Goal: Task Accomplishment & Management: Manage account settings

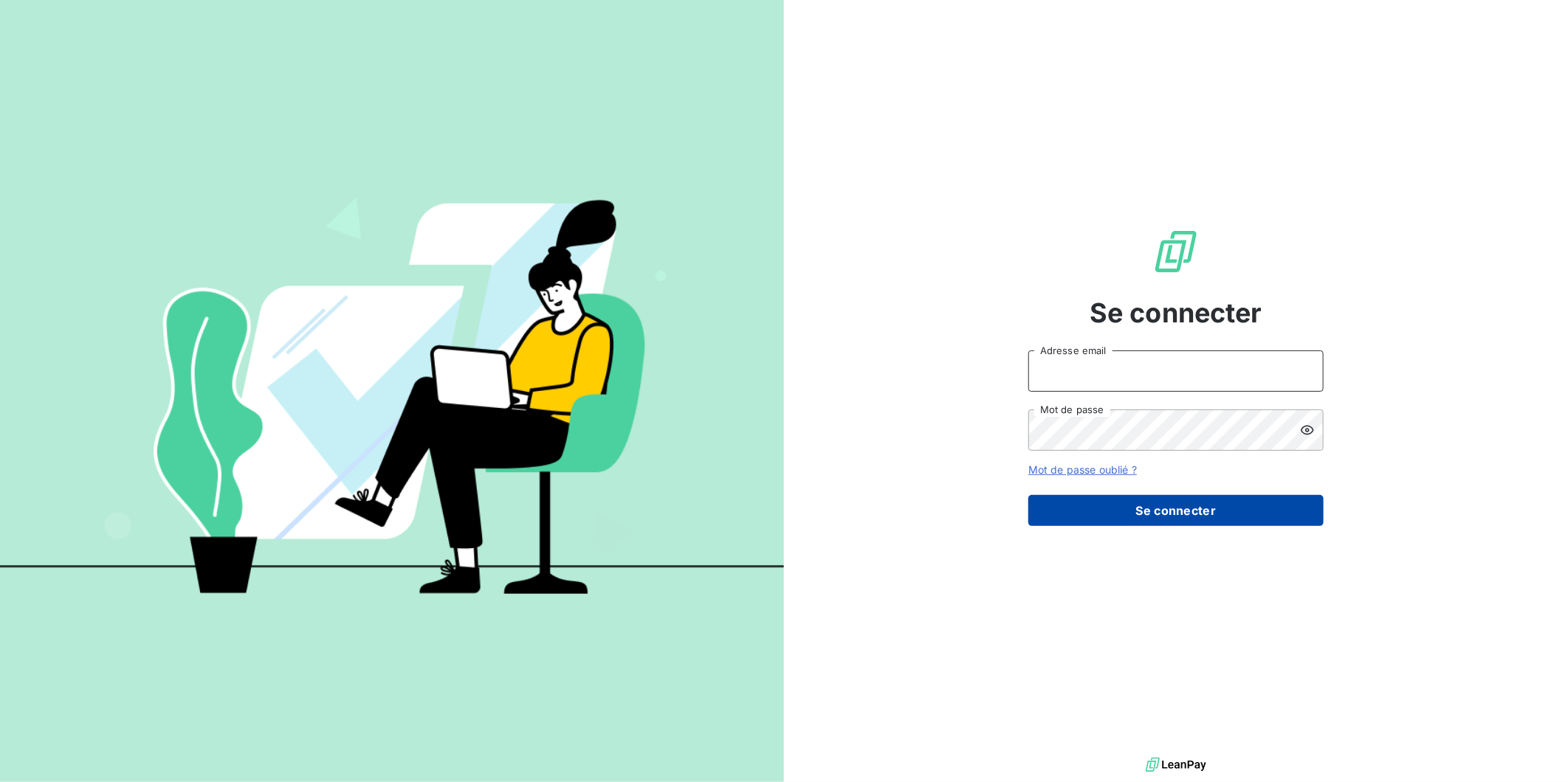
type input "[EMAIL_ADDRESS][DOMAIN_NAME]"
click at [1159, 520] on button "Se connecter" at bounding box center [1176, 511] width 295 height 31
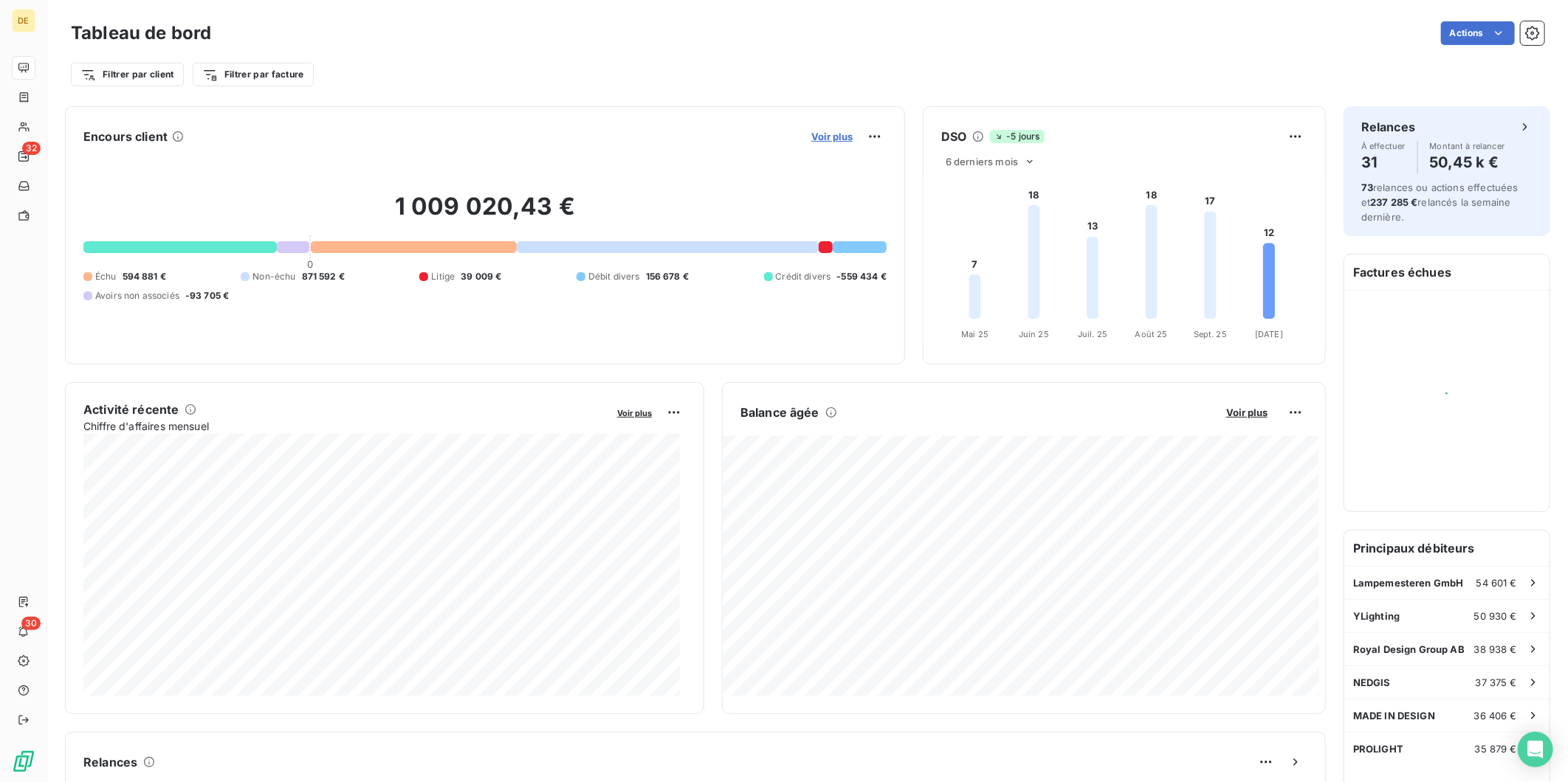
click at [833, 134] on span "Voir plus" at bounding box center [832, 136] width 41 height 12
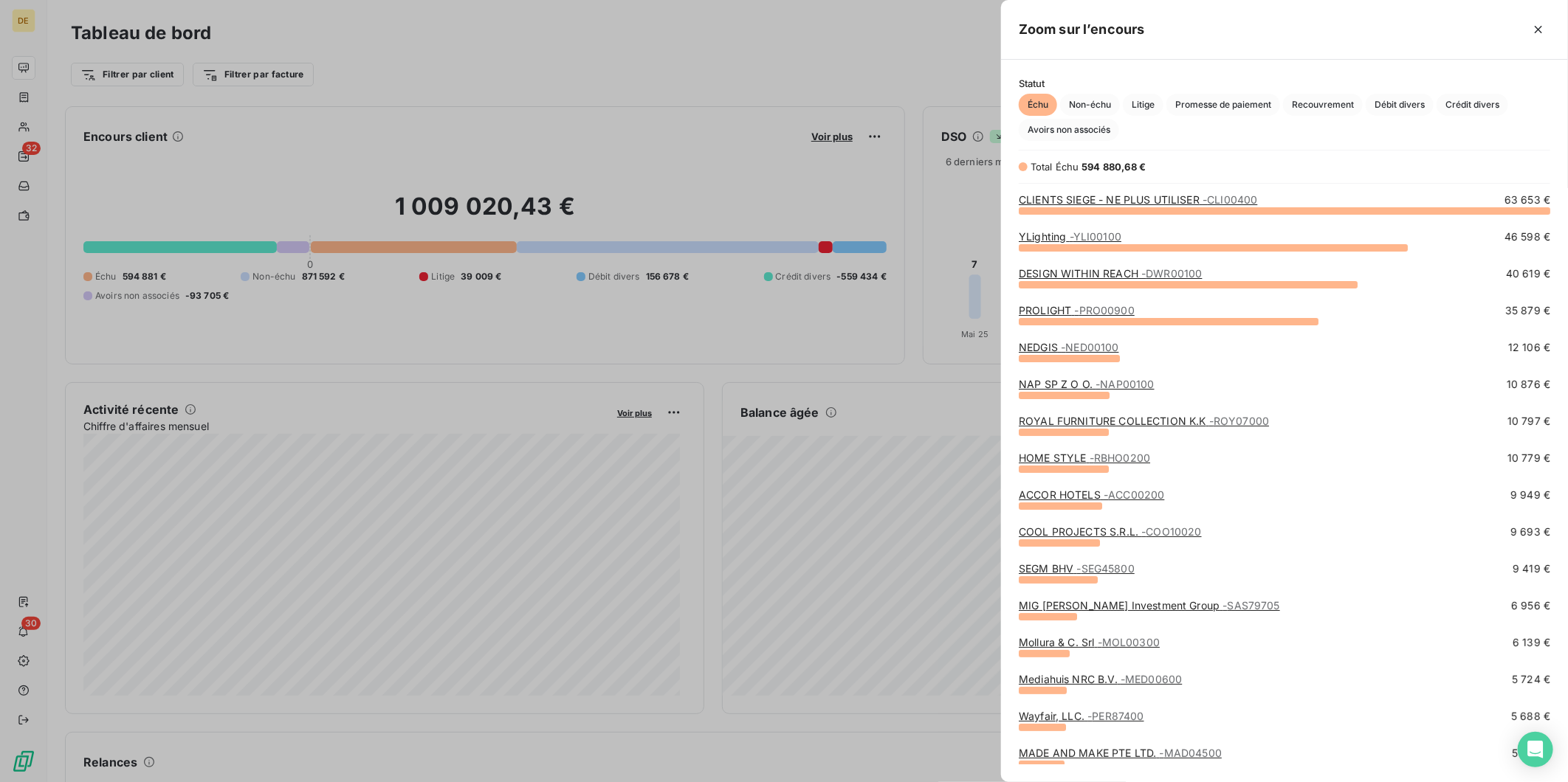
scroll to position [559, 554]
click at [884, 83] on div at bounding box center [784, 391] width 1568 height 782
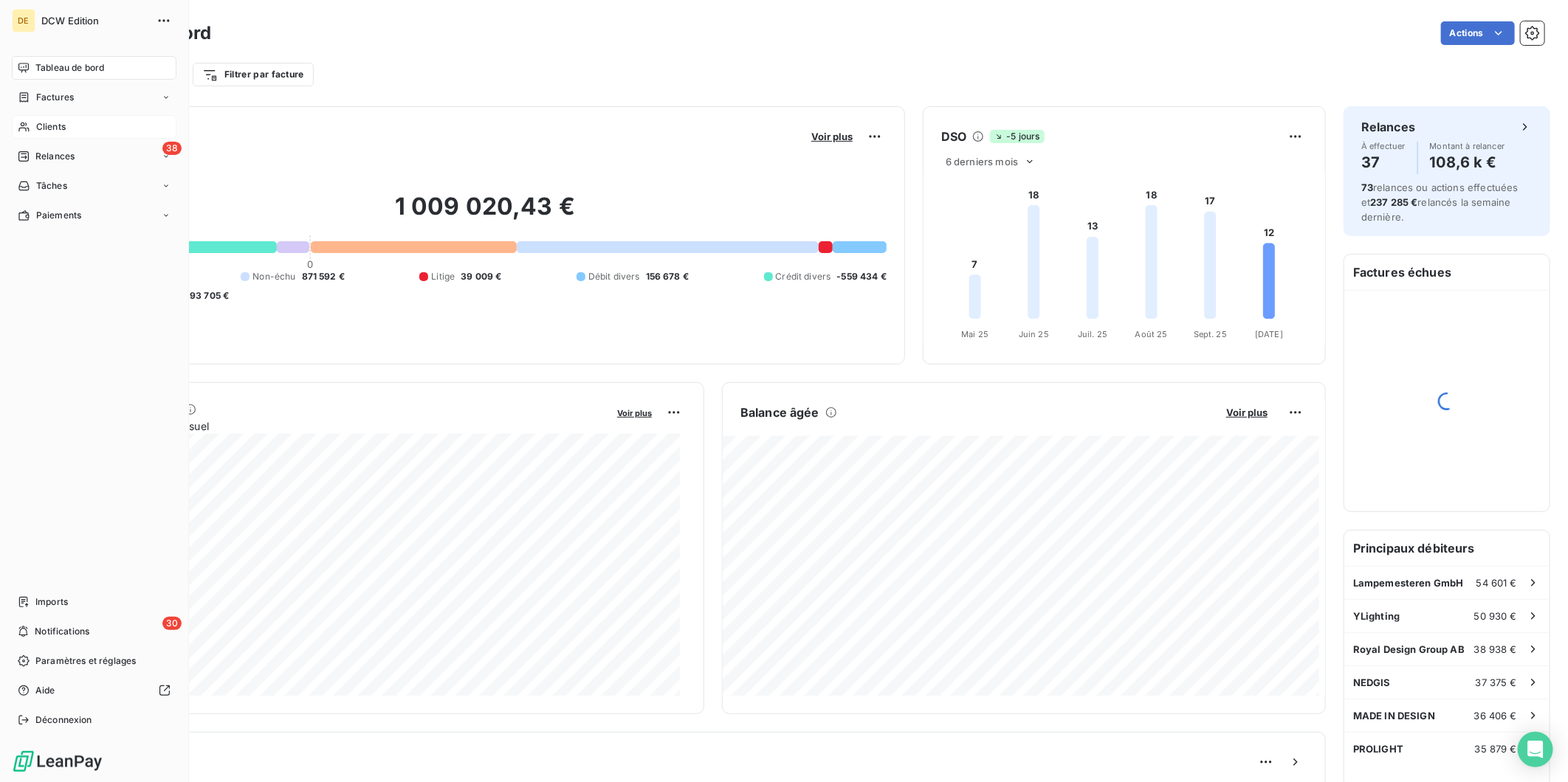
click at [44, 124] on span "Clients" at bounding box center [51, 127] width 29 height 13
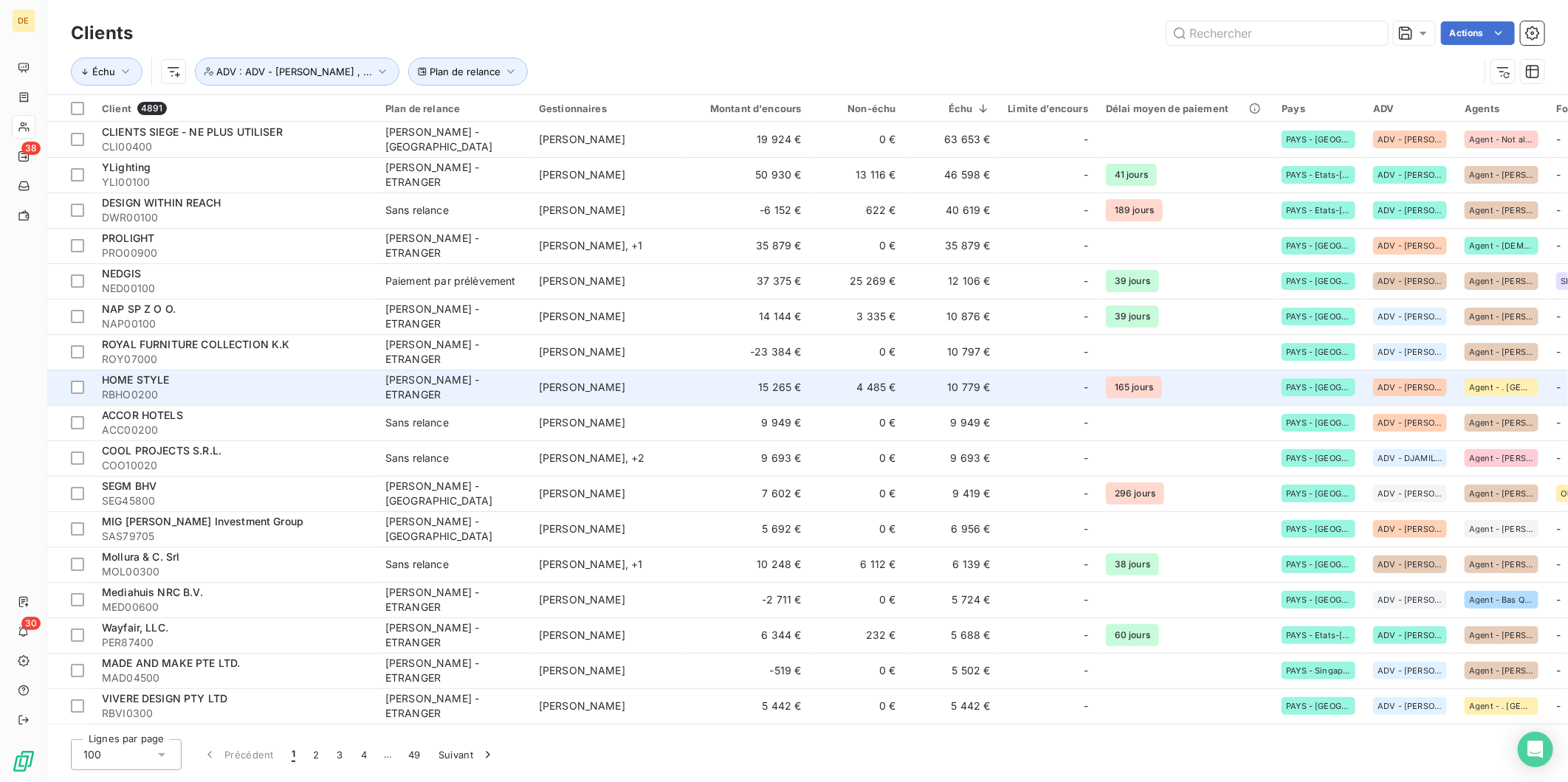
click at [225, 390] on span "RBHO0200" at bounding box center [234, 395] width 266 height 15
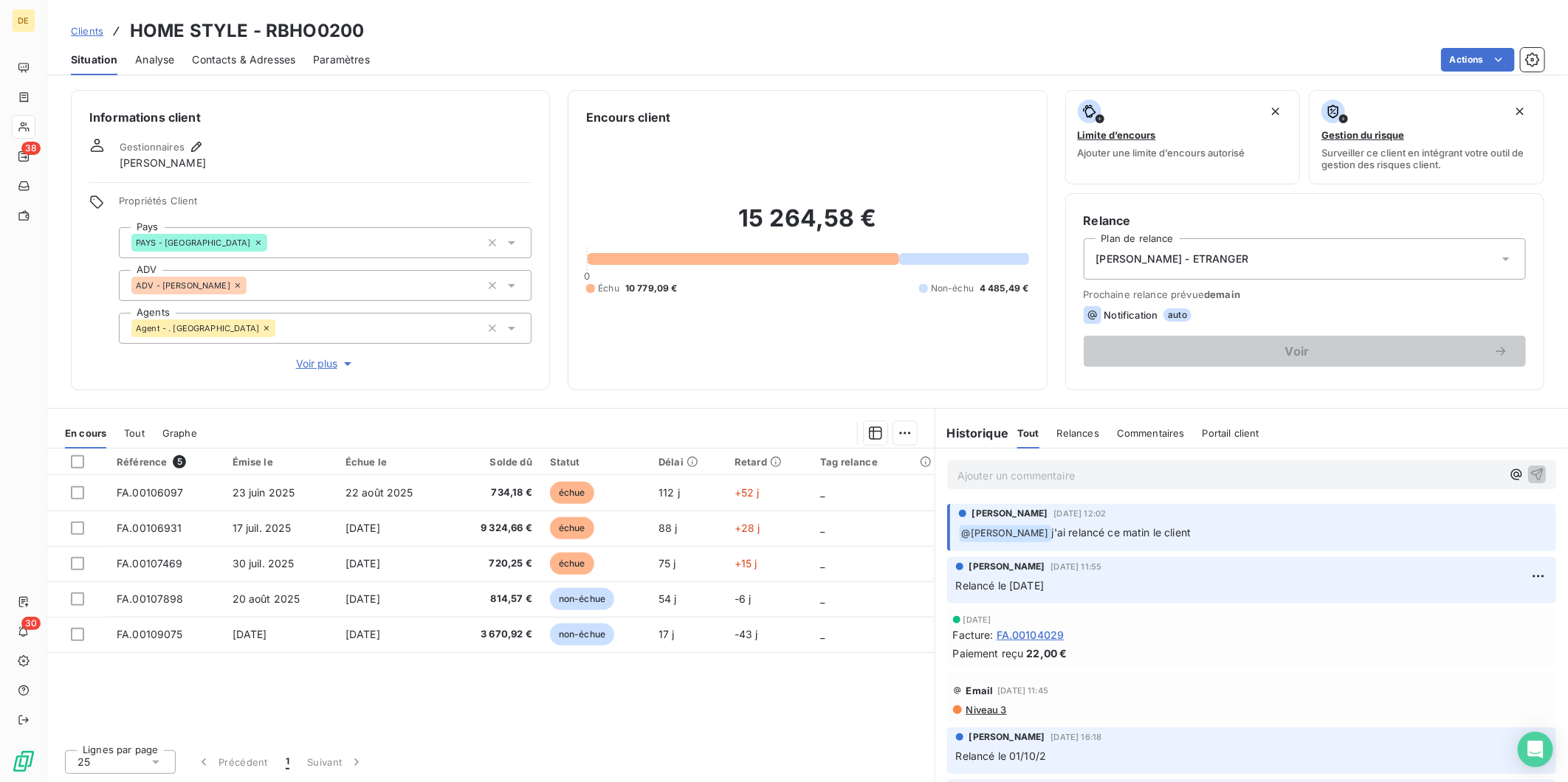
click at [1017, 474] on p "Ajouter un commentaire ﻿" at bounding box center [1230, 476] width 544 height 18
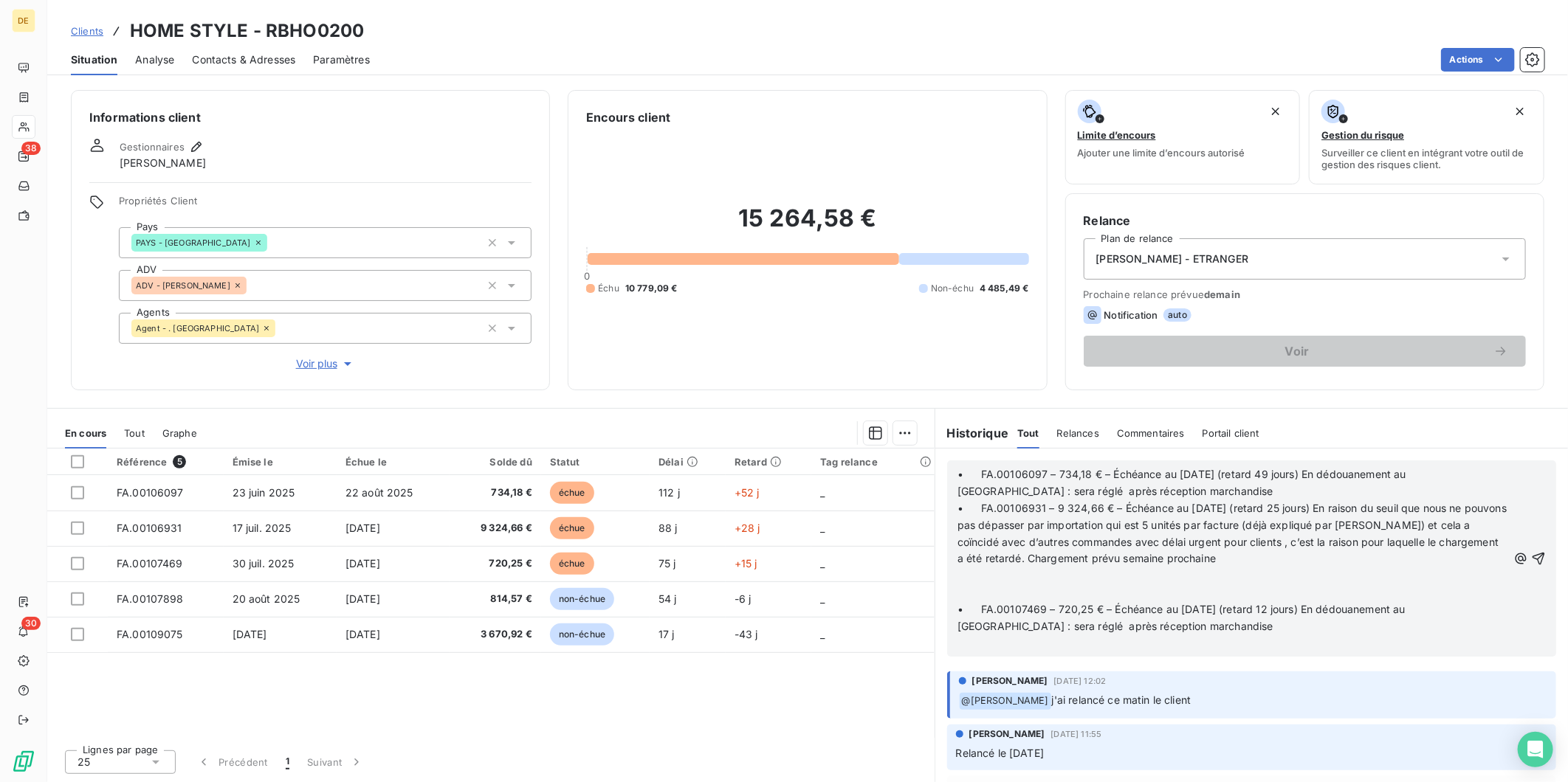
click at [975, 591] on p "﻿" at bounding box center [1233, 593] width 550 height 17
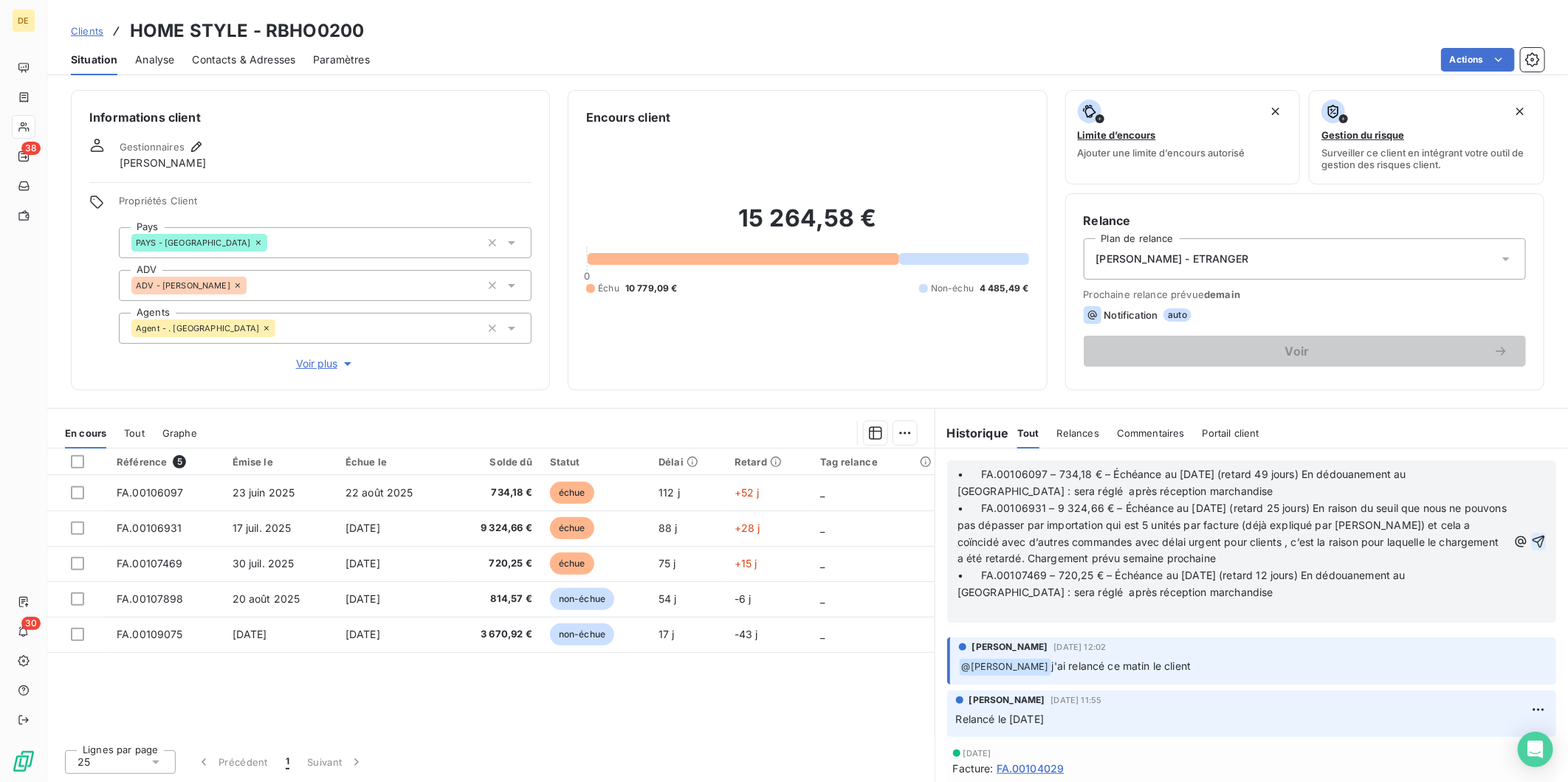
click at [1531, 541] on icon "button" at bounding box center [1539, 541] width 15 height 15
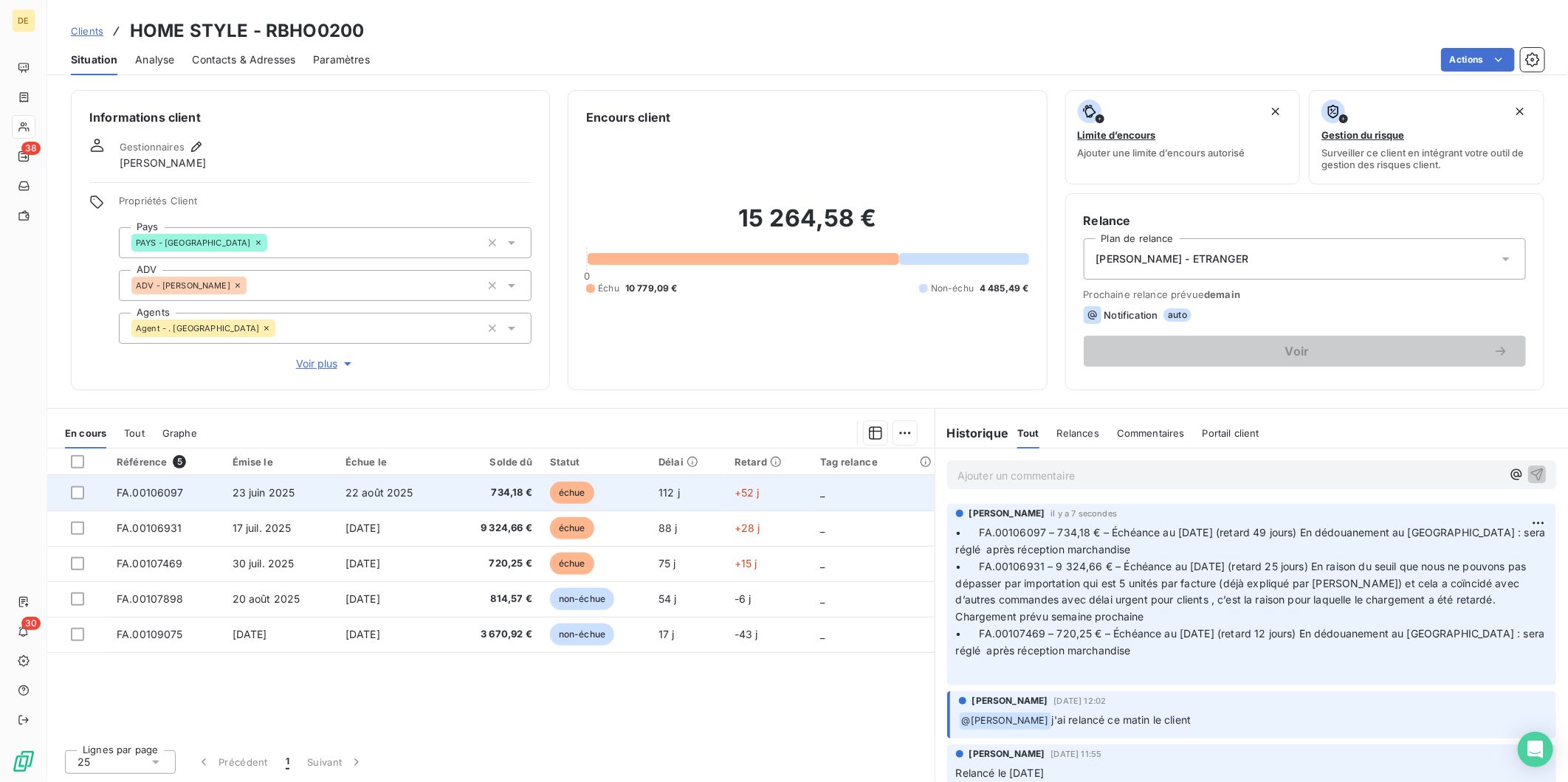
click at [520, 504] on td "734,18 €" at bounding box center [495, 493] width 92 height 36
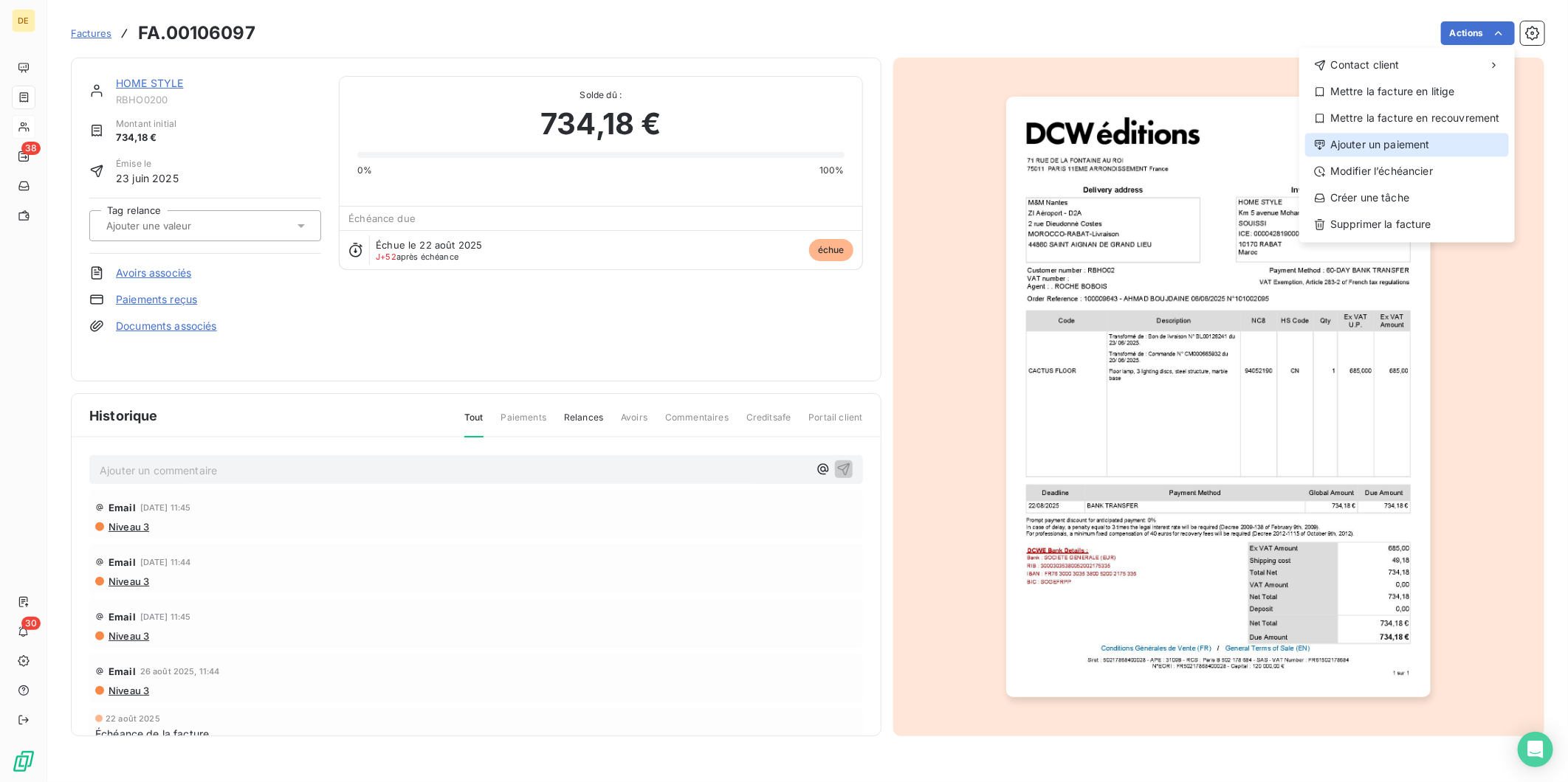
click at [1444, 141] on div "Ajouter un paiement" at bounding box center [1407, 145] width 204 height 24
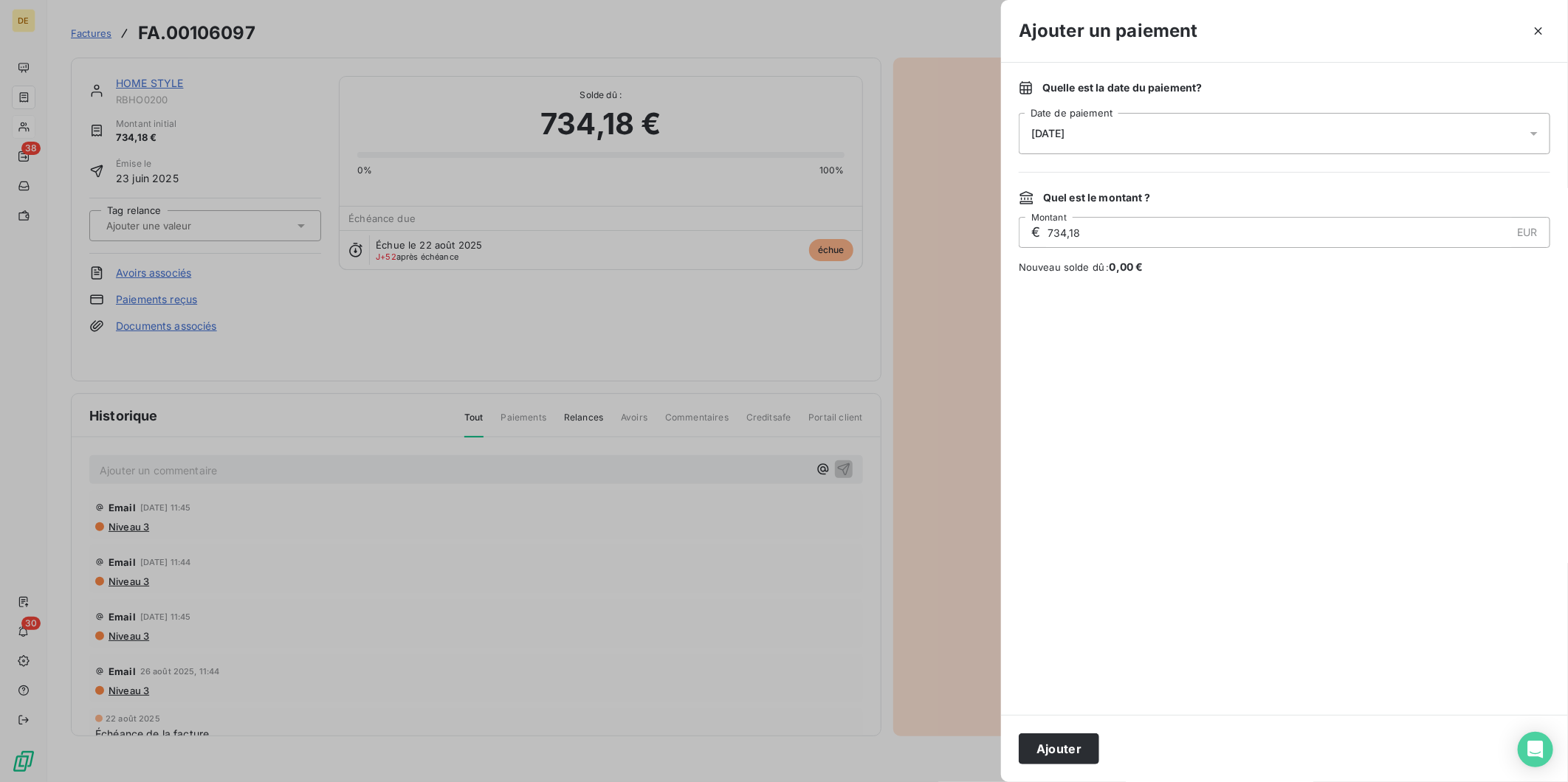
click at [1142, 130] on div "13/10/2025" at bounding box center [1284, 133] width 531 height 41
click at [1183, 374] on button "31" at bounding box center [1179, 374] width 29 height 29
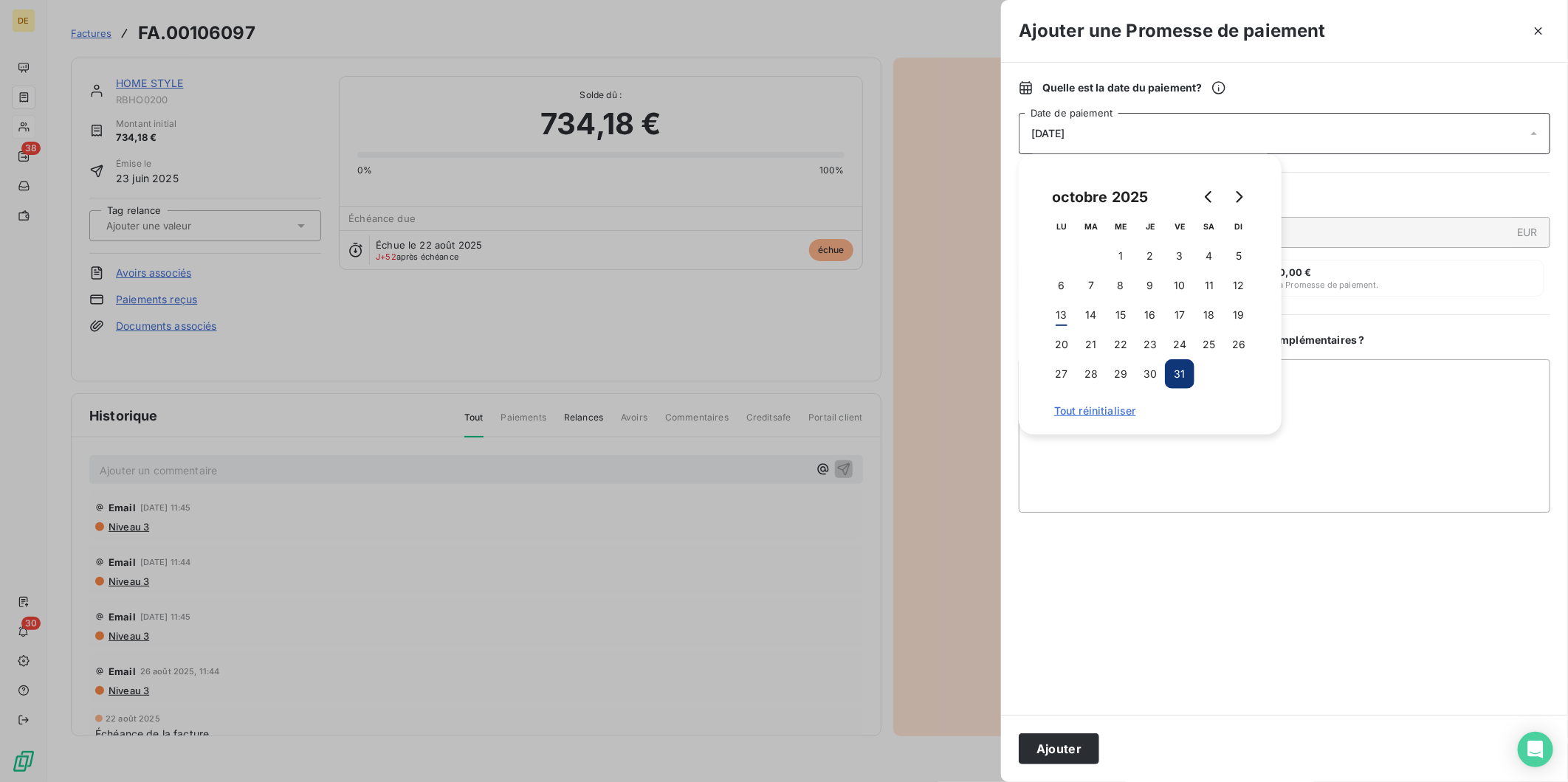
click at [1176, 384] on button "31" at bounding box center [1179, 374] width 29 height 29
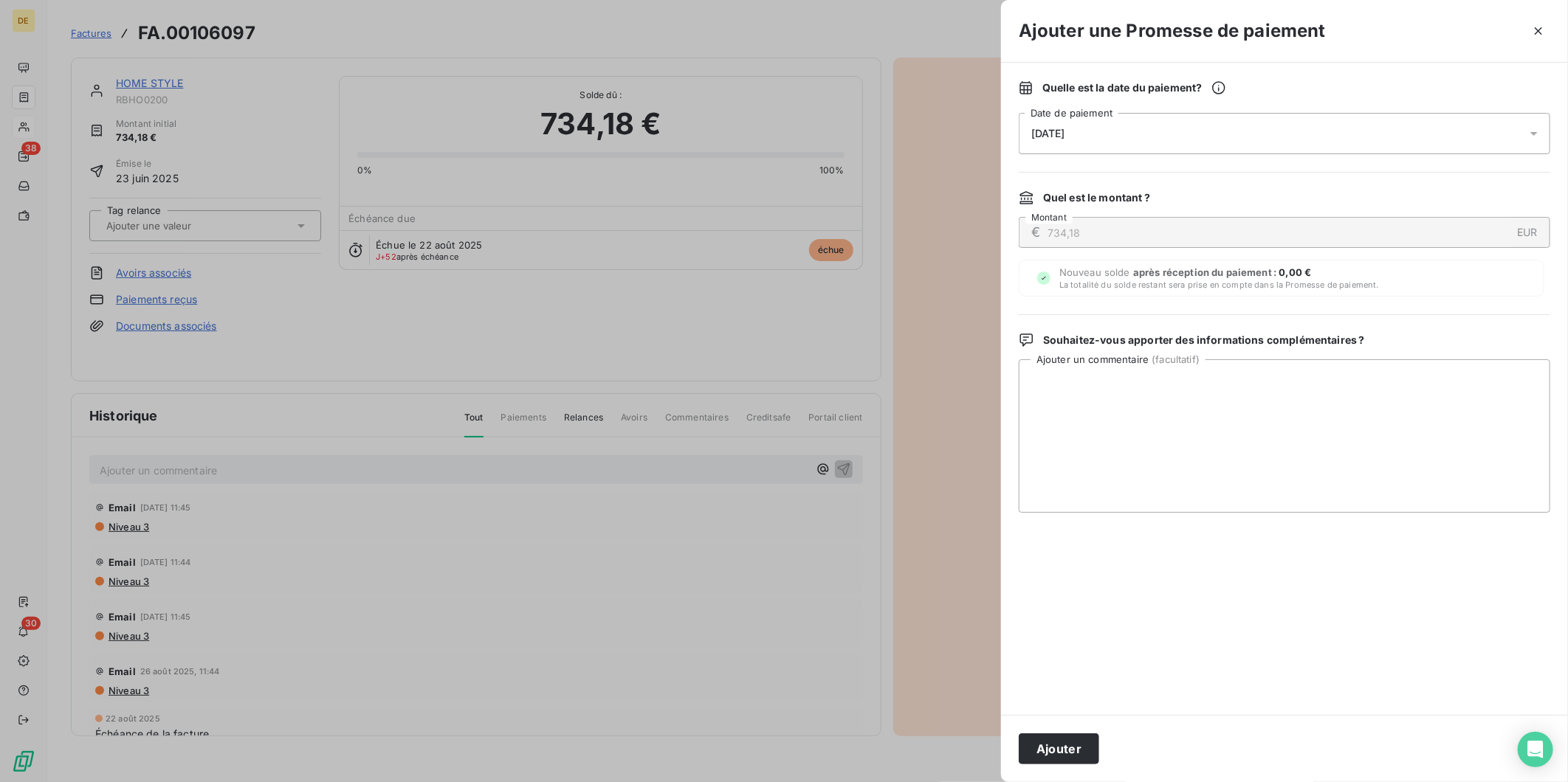
click at [1185, 598] on div at bounding box center [1284, 614] width 531 height 167
click at [1063, 751] on button "Ajouter" at bounding box center [1059, 749] width 81 height 31
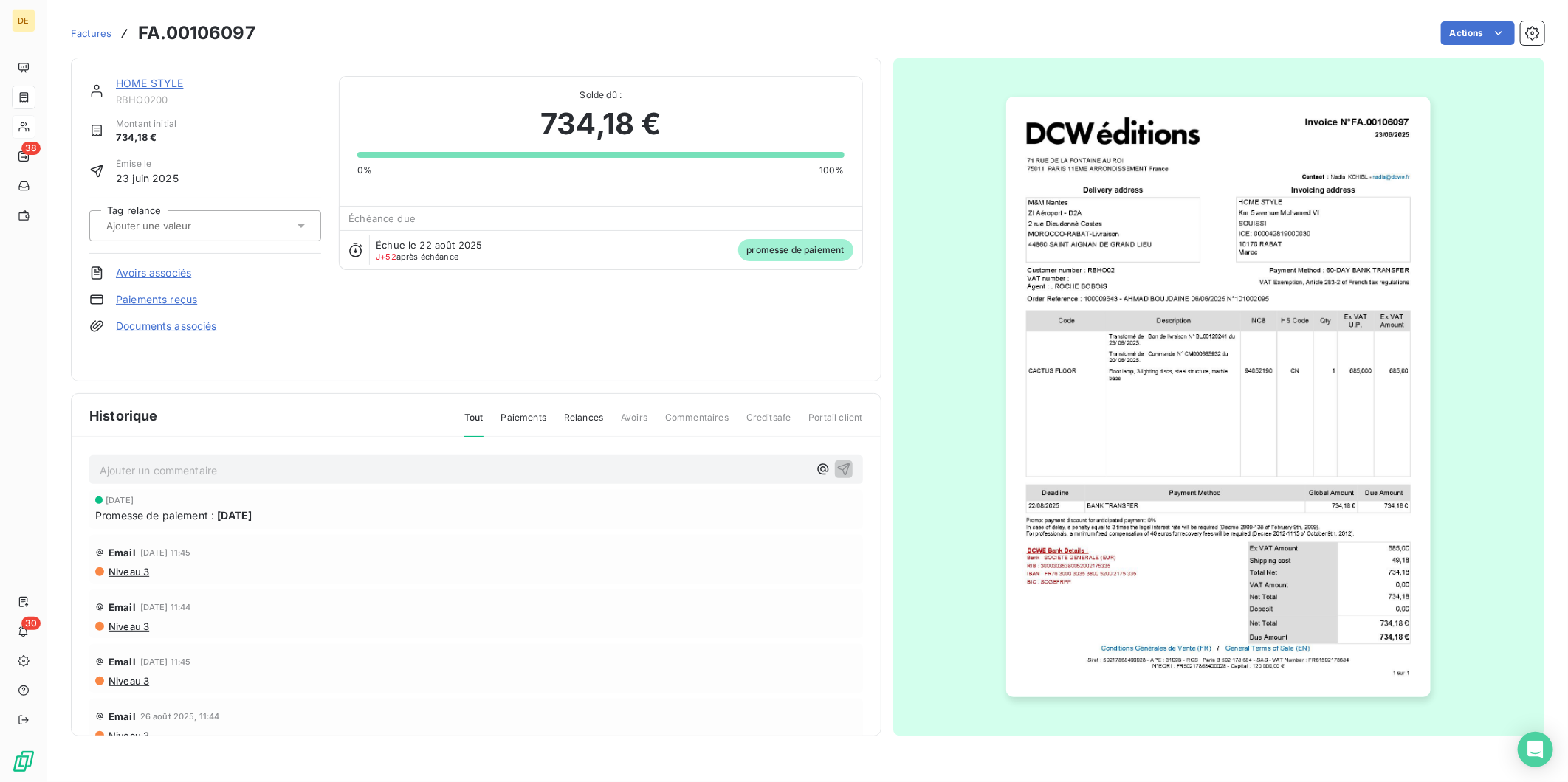
click at [161, 84] on link "HOME STYLE" at bounding box center [150, 84] width 68 height 13
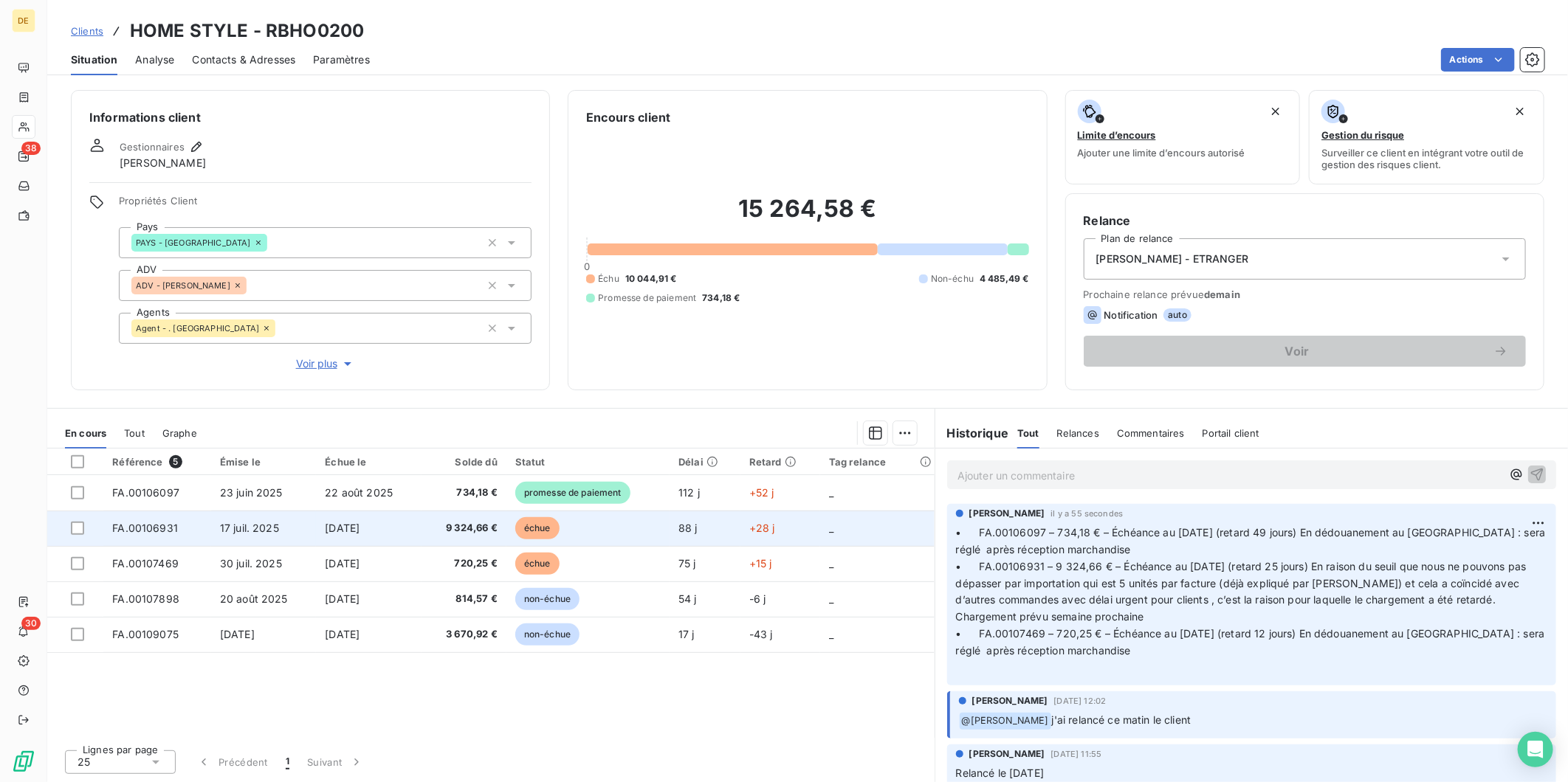
click at [624, 533] on td "échue" at bounding box center [587, 528] width 163 height 36
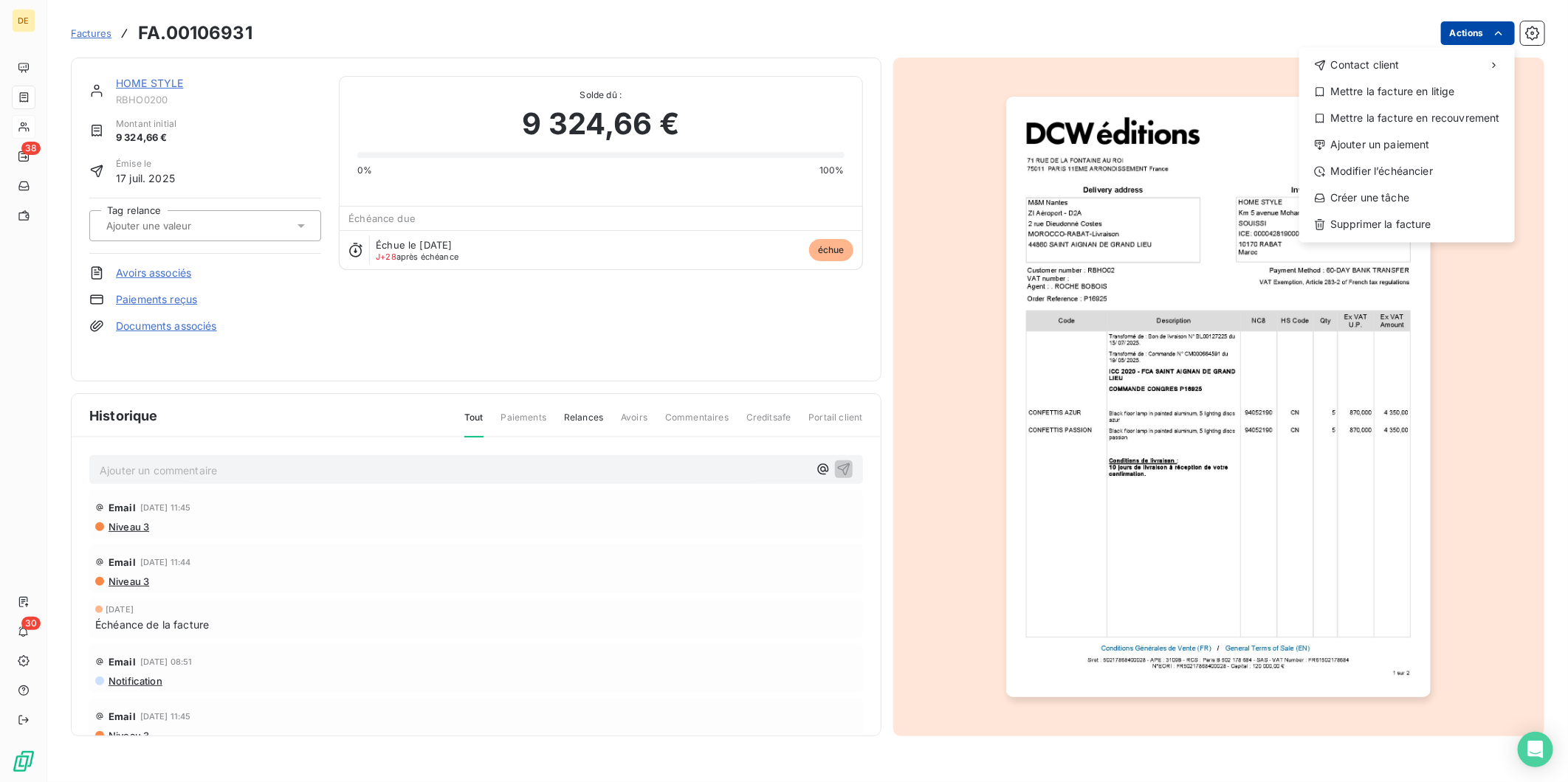
click at [1486, 41] on html "DE 38 30 Factures FA.00106931 Actions Contact client Mettre la facture en litig…" at bounding box center [784, 391] width 1568 height 782
click at [1415, 134] on div "Ajouter un paiement" at bounding box center [1407, 145] width 204 height 24
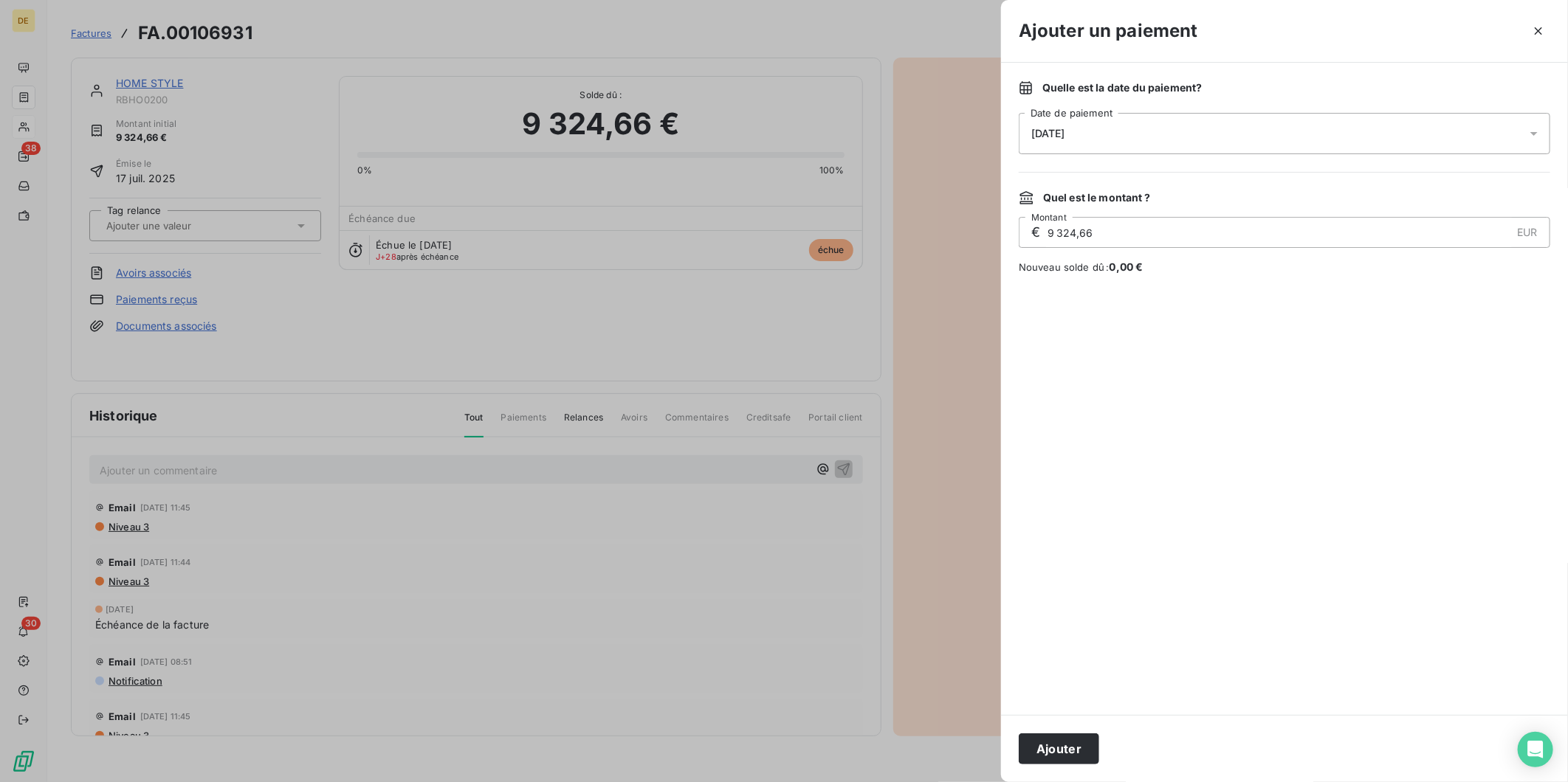
click at [1146, 144] on div "13/10/2025" at bounding box center [1284, 133] width 531 height 41
click at [1230, 200] on button "Go to next month" at bounding box center [1239, 197] width 29 height 29
click at [1205, 313] on button "15" at bounding box center [1209, 315] width 29 height 29
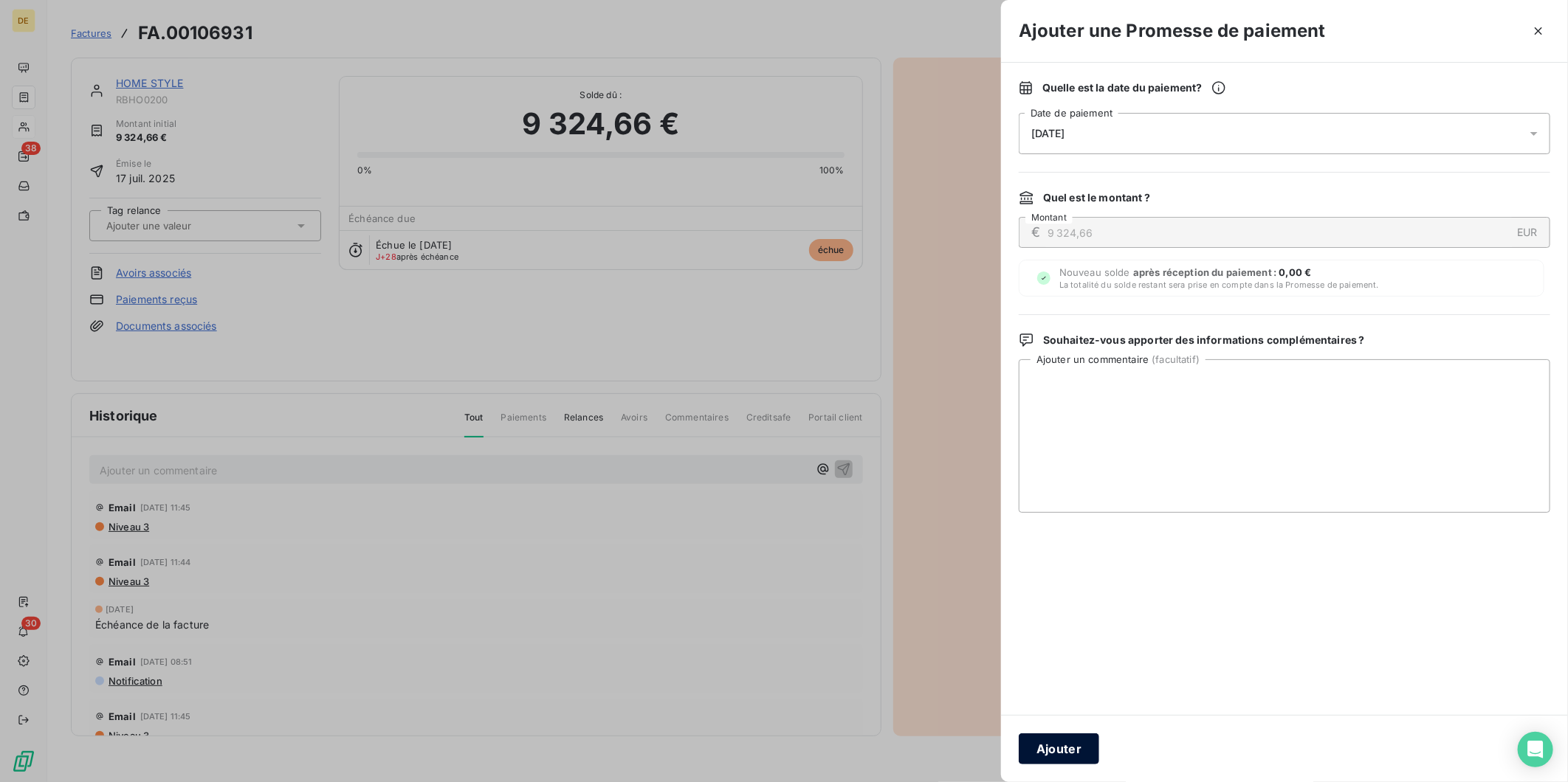
click at [1064, 752] on button "Ajouter" at bounding box center [1059, 749] width 81 height 31
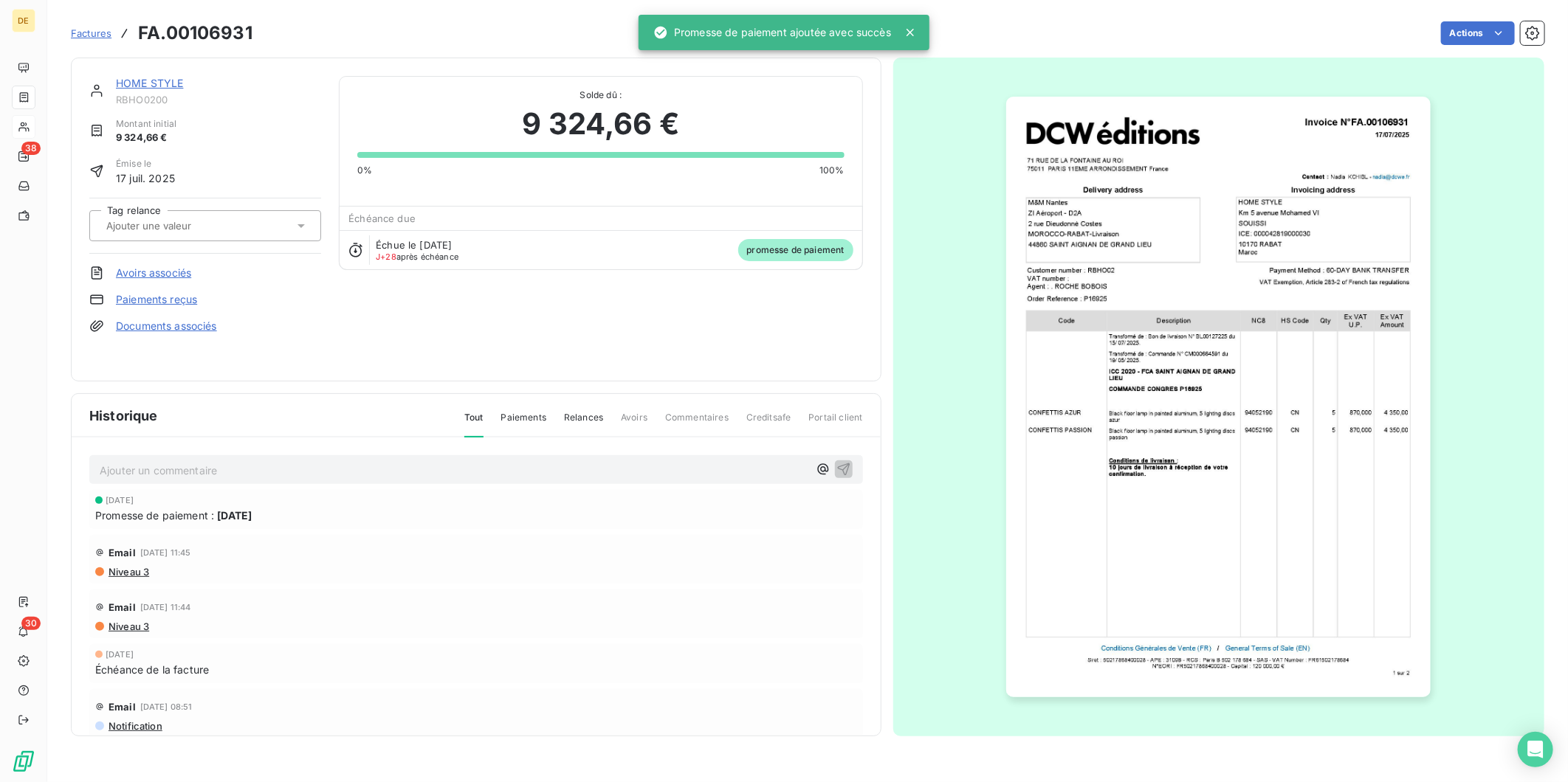
click at [148, 84] on link "HOME STYLE" at bounding box center [150, 84] width 68 height 13
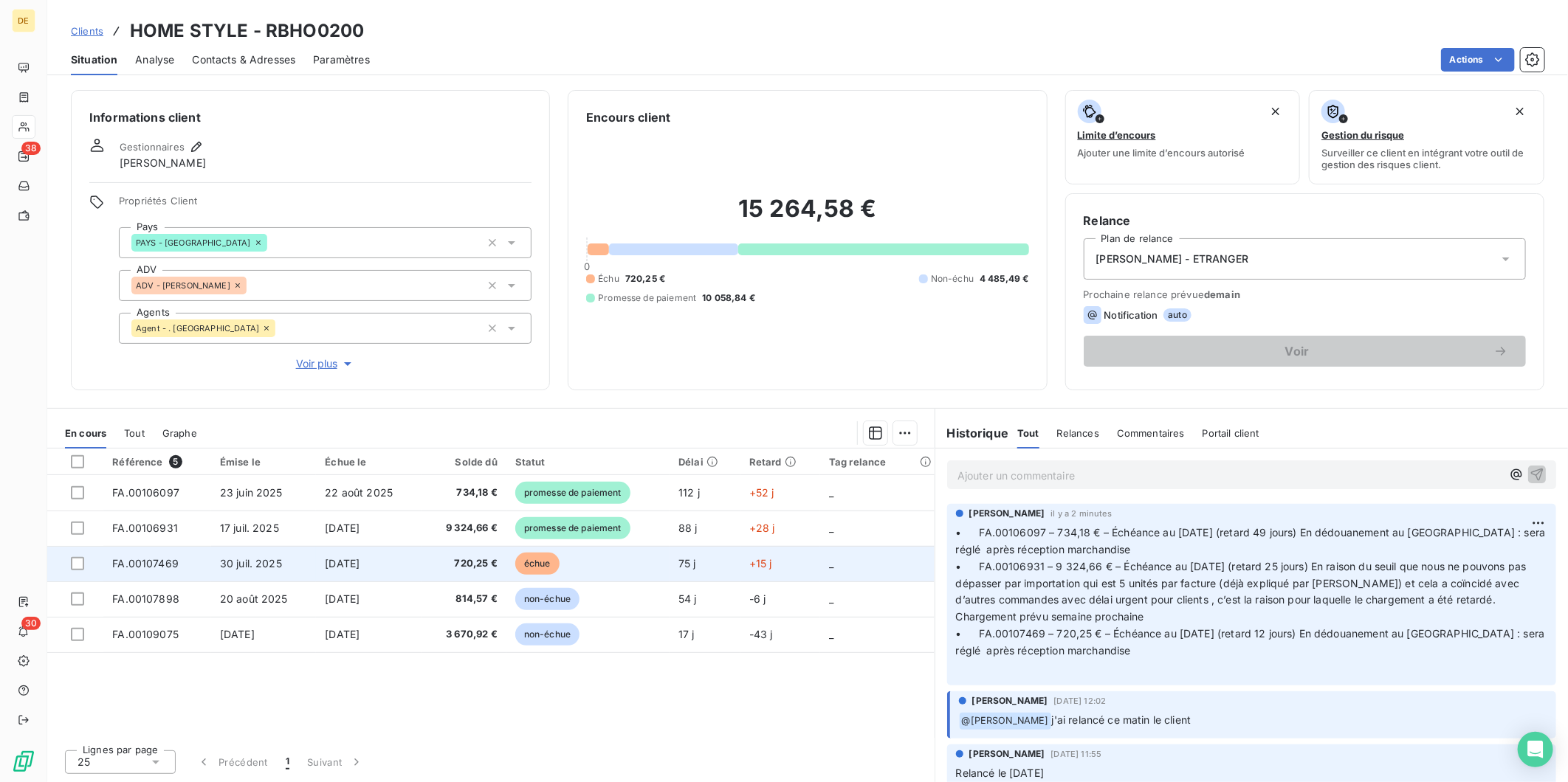
click at [536, 561] on span "échue" at bounding box center [538, 564] width 44 height 22
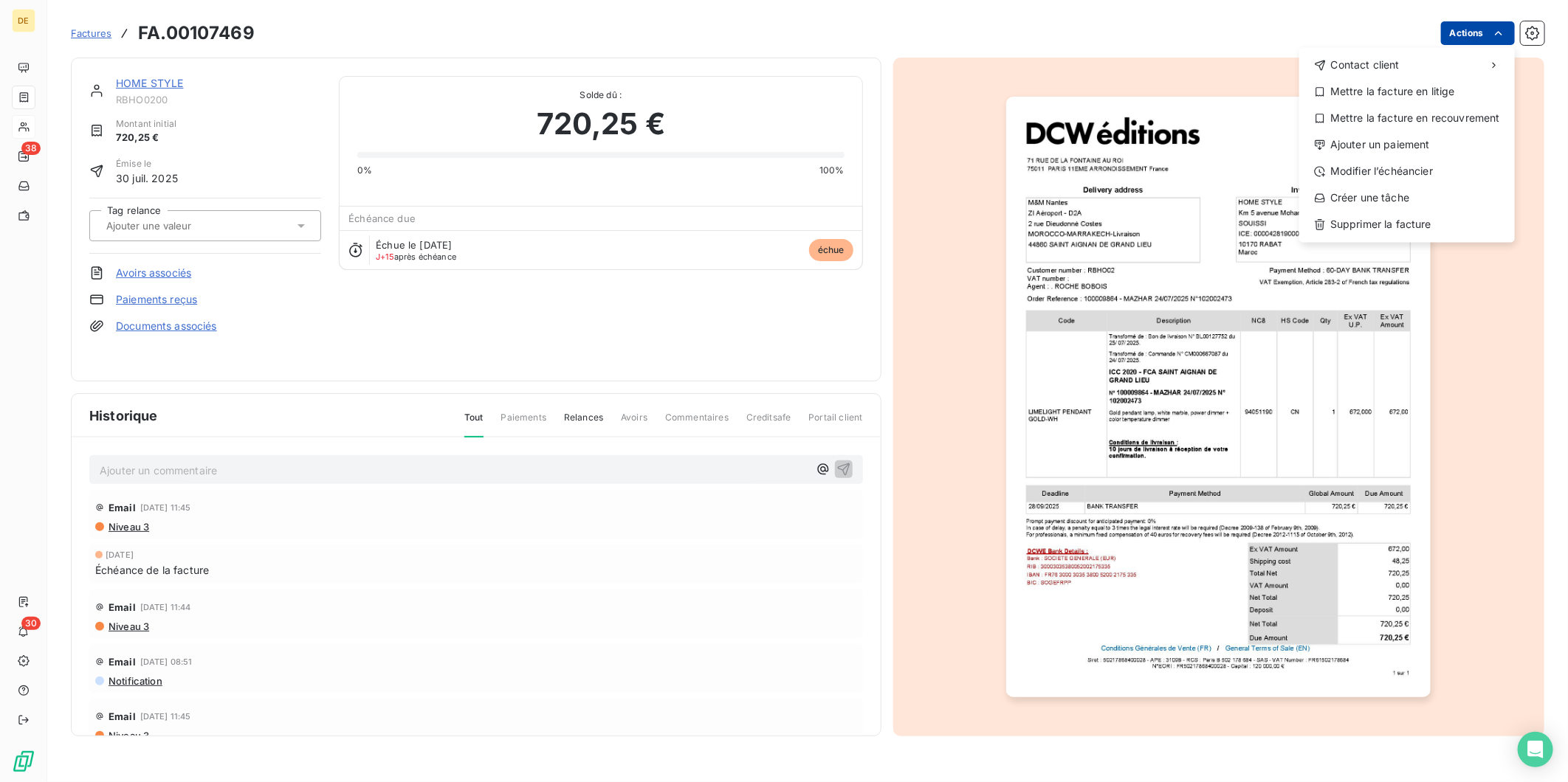
click at [1459, 38] on html "DE 38 30 Factures FA.00107469 Actions Contact client Mettre la facture en litig…" at bounding box center [784, 391] width 1568 height 782
click at [1410, 136] on div "Ajouter un paiement" at bounding box center [1407, 145] width 204 height 24
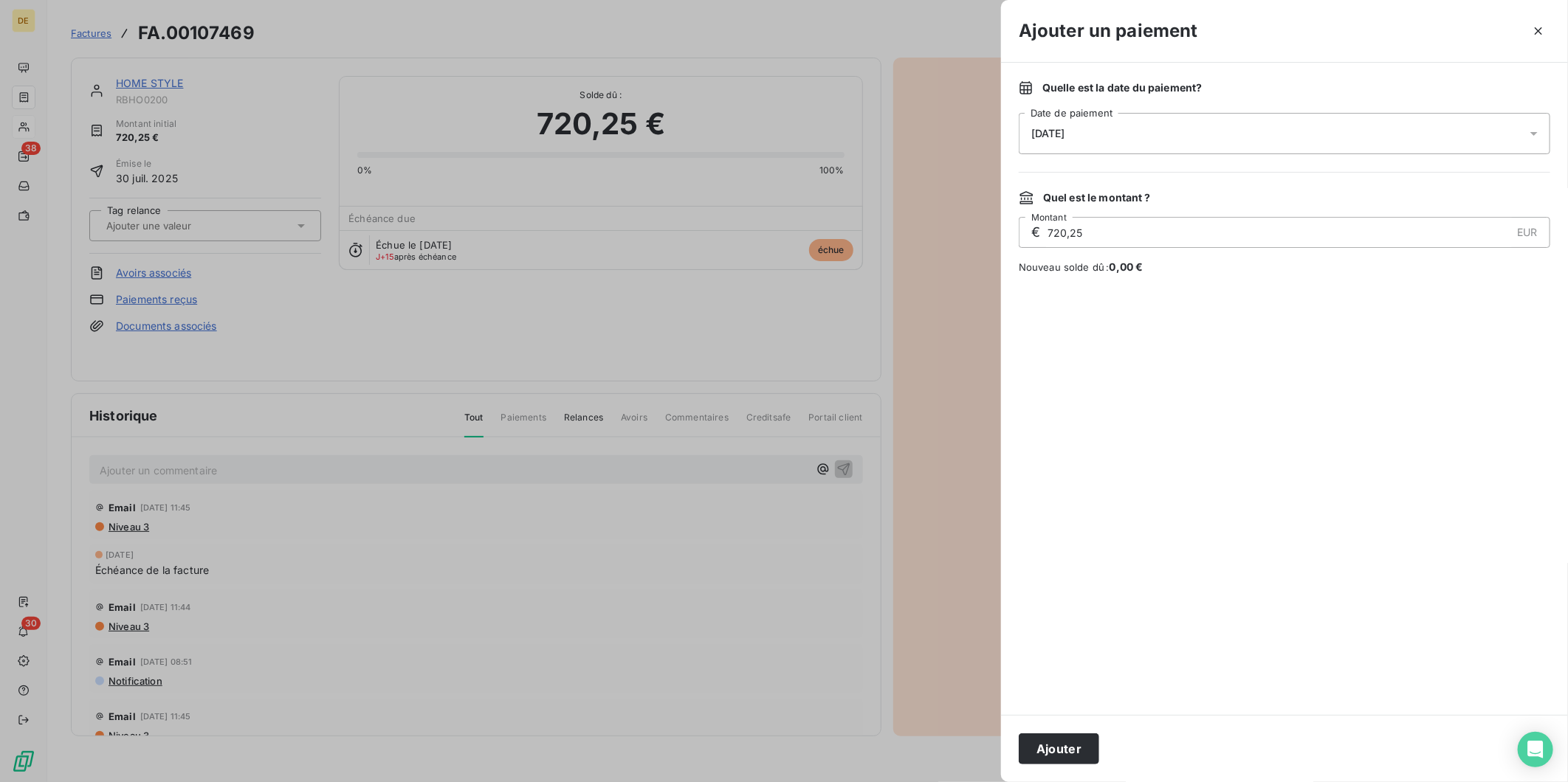
click at [1300, 129] on div "13/10/2025" at bounding box center [1284, 133] width 531 height 41
click at [1235, 200] on icon "Go to next month" at bounding box center [1238, 197] width 12 height 12
click at [1060, 281] on button "3" at bounding box center [1062, 286] width 29 height 29
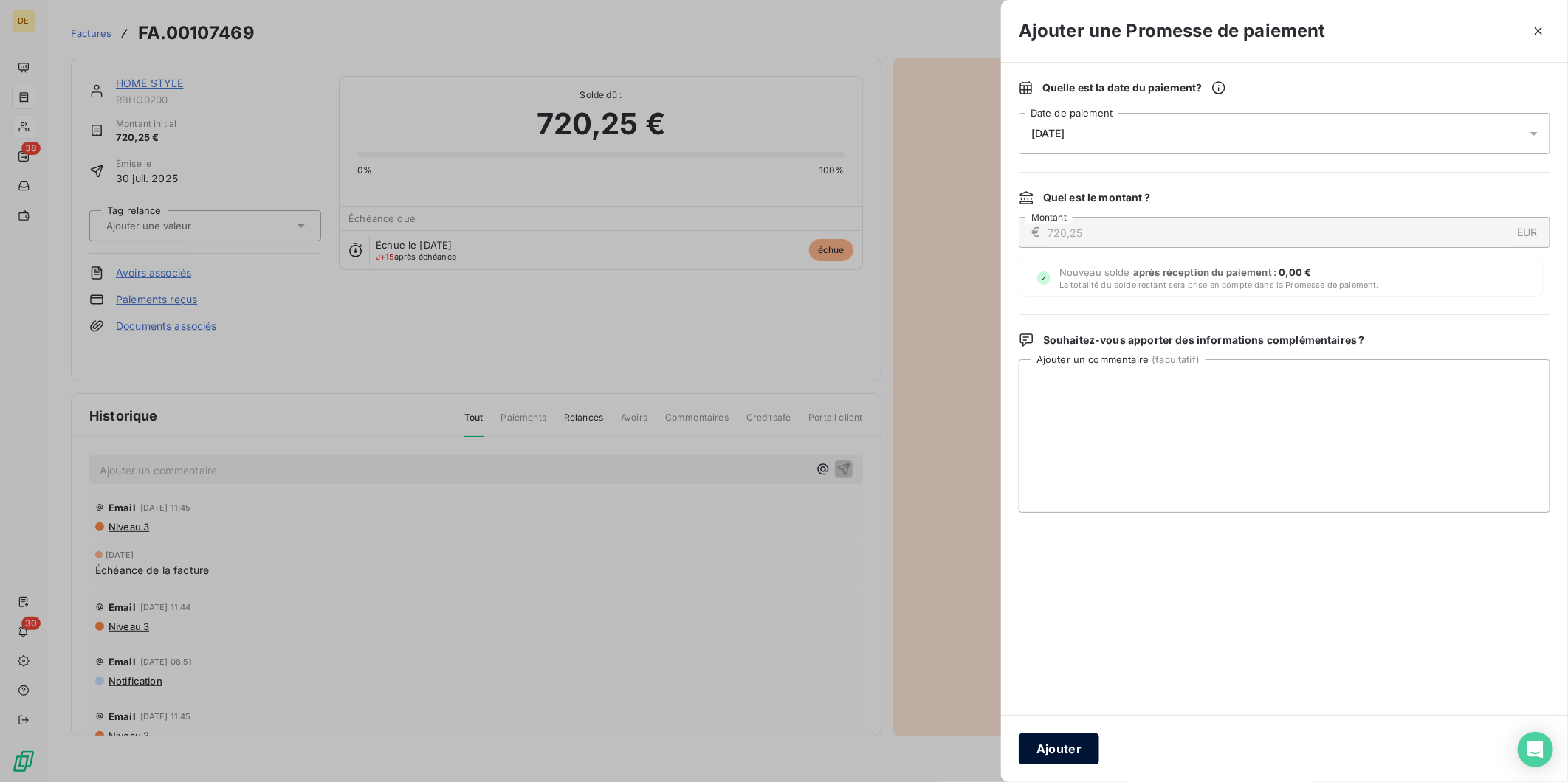
click at [1068, 748] on button "Ajouter" at bounding box center [1059, 749] width 81 height 31
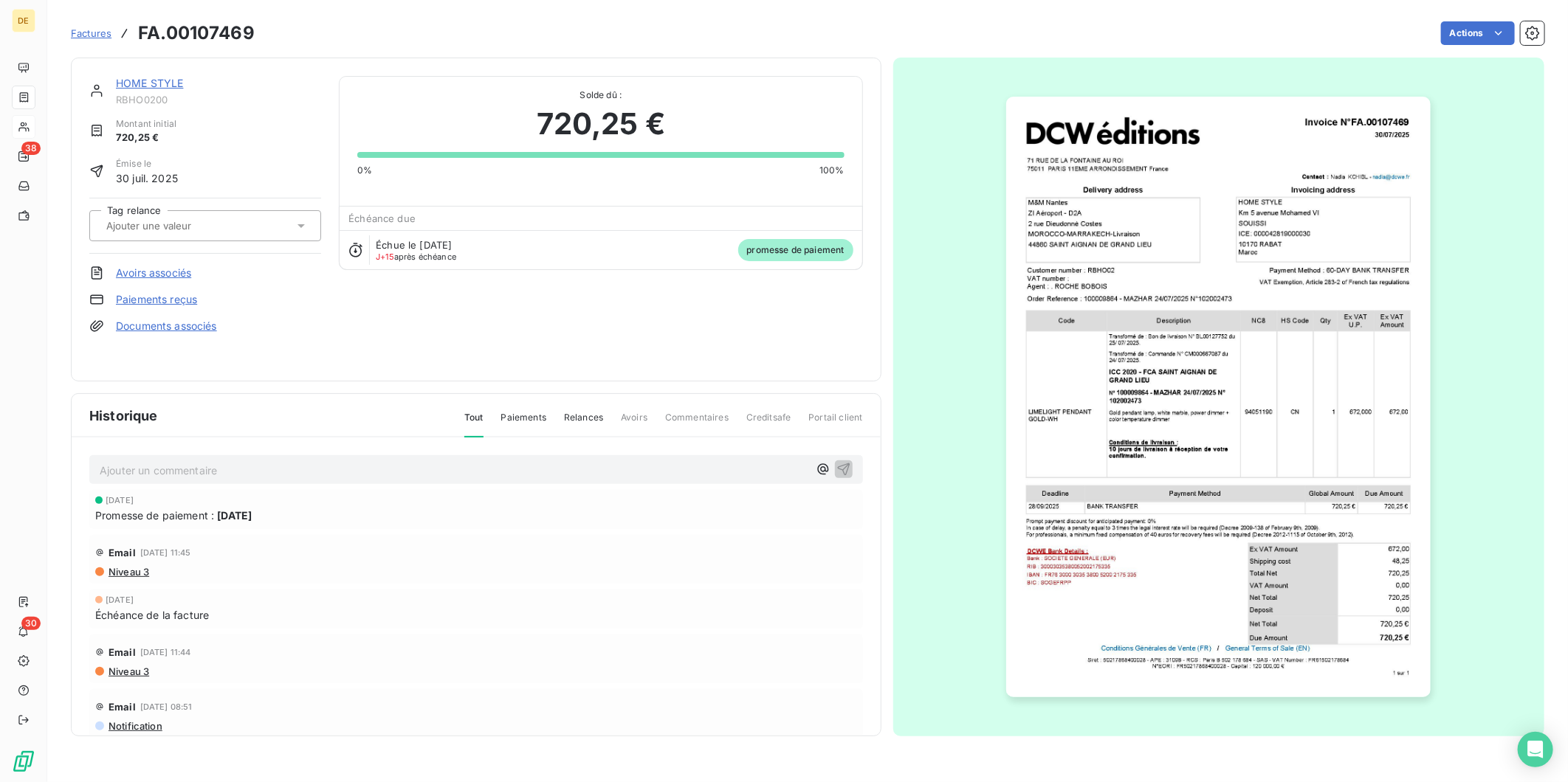
click at [142, 85] on link "HOME STYLE" at bounding box center [150, 84] width 68 height 13
